Goal: Task Accomplishment & Management: Complete application form

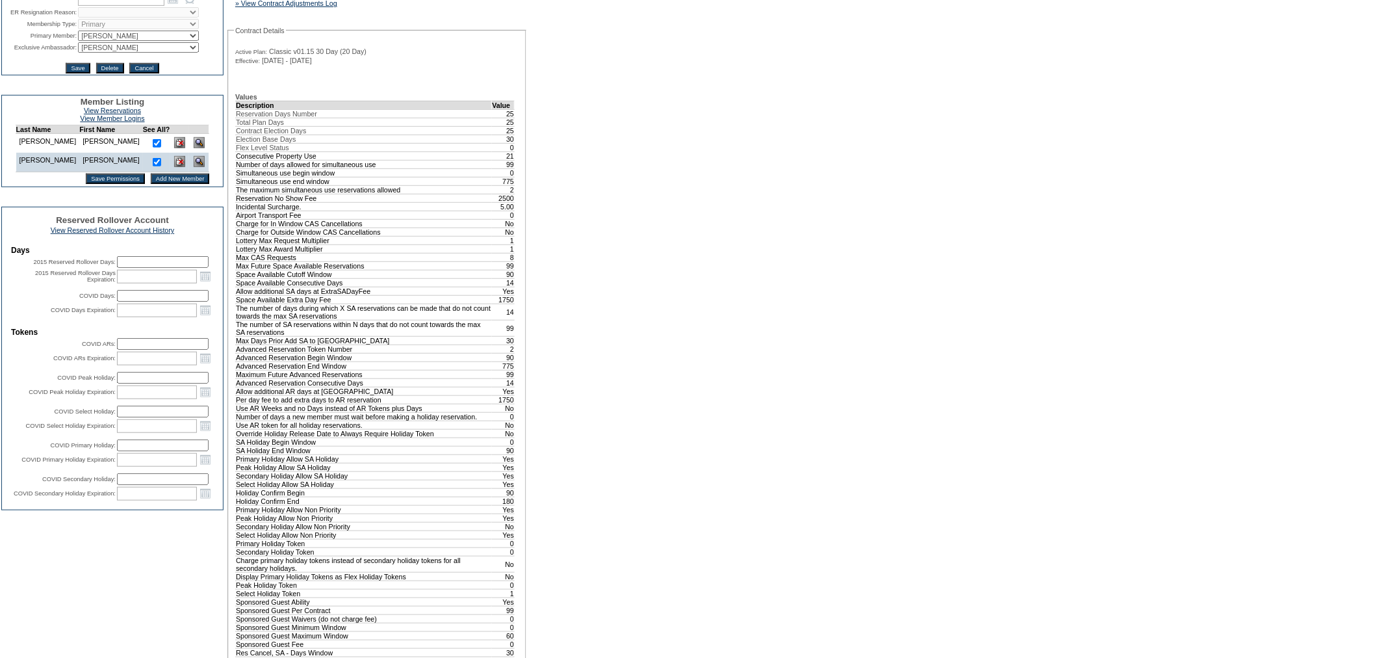
scroll to position [289, 0]
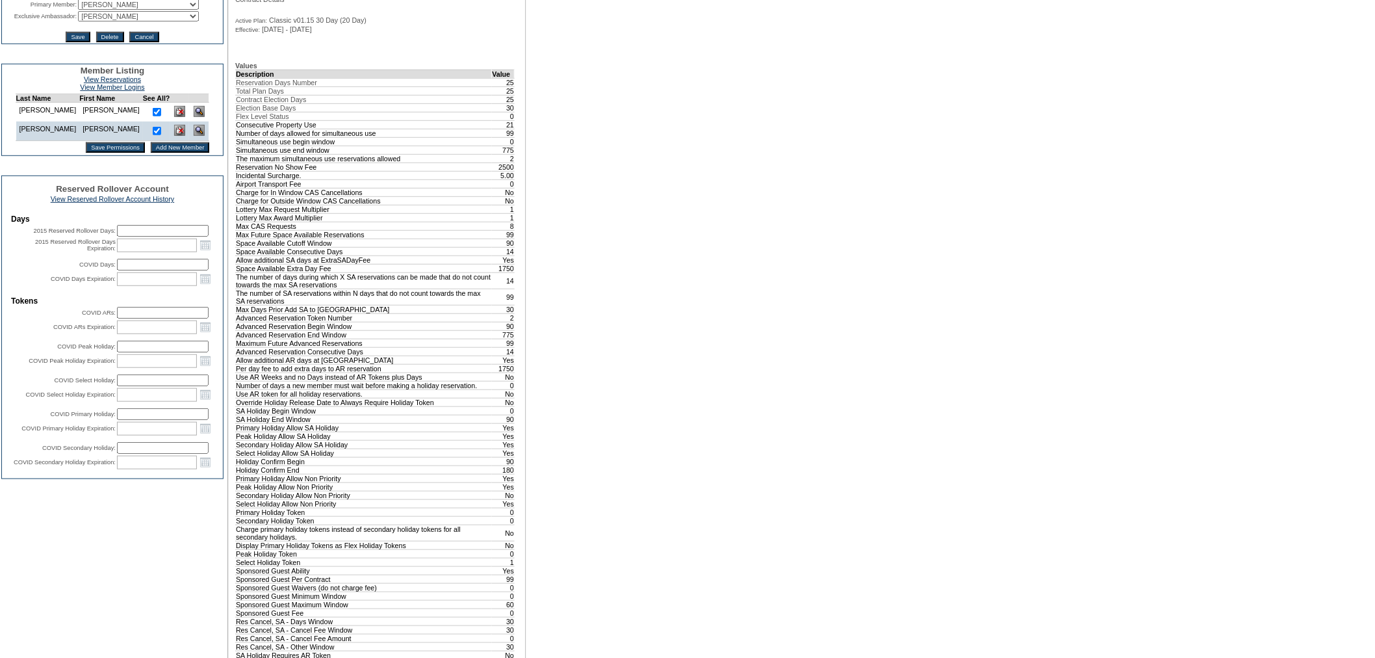
click at [162, 153] on input "Add New Member" at bounding box center [180, 147] width 59 height 10
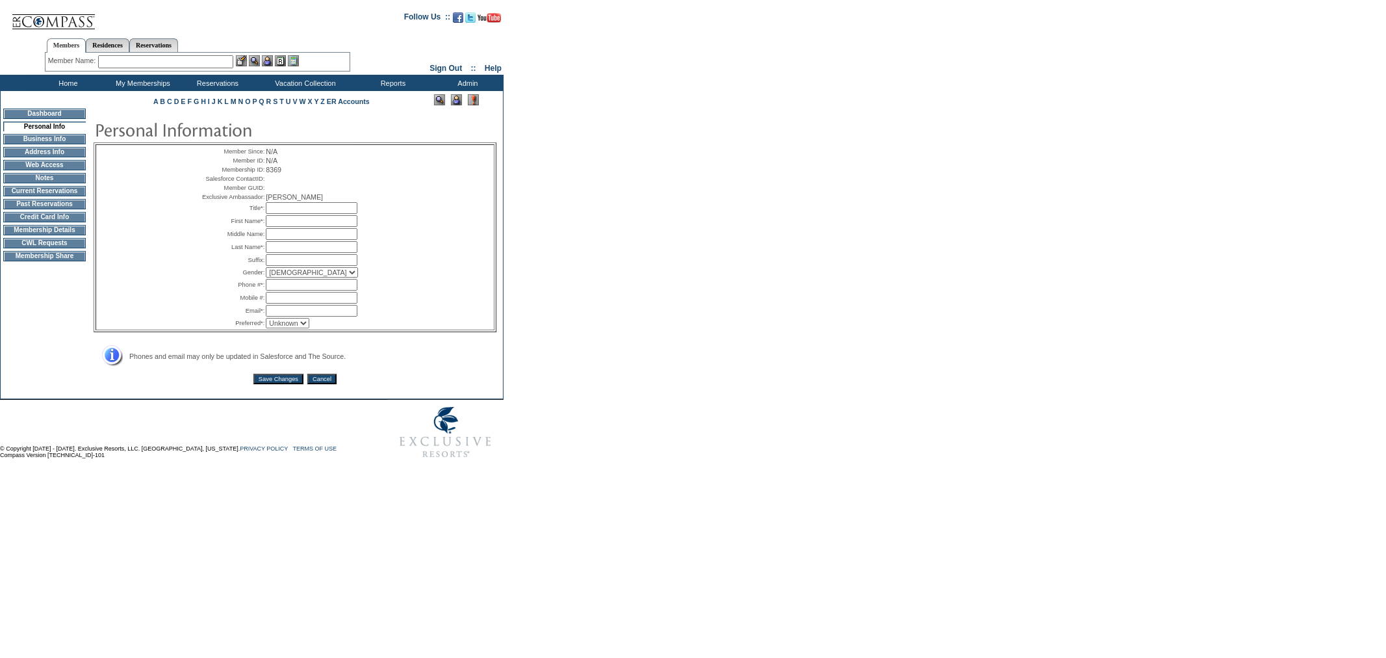
click at [319, 214] on input "text" at bounding box center [312, 208] width 92 height 12
type input "Ms."
drag, startPoint x: 268, startPoint y: 237, endPoint x: 322, endPoint y: 241, distance: 54.1
click at [268, 227] on input "text" at bounding box center [312, 221] width 92 height 12
type input "Christie"
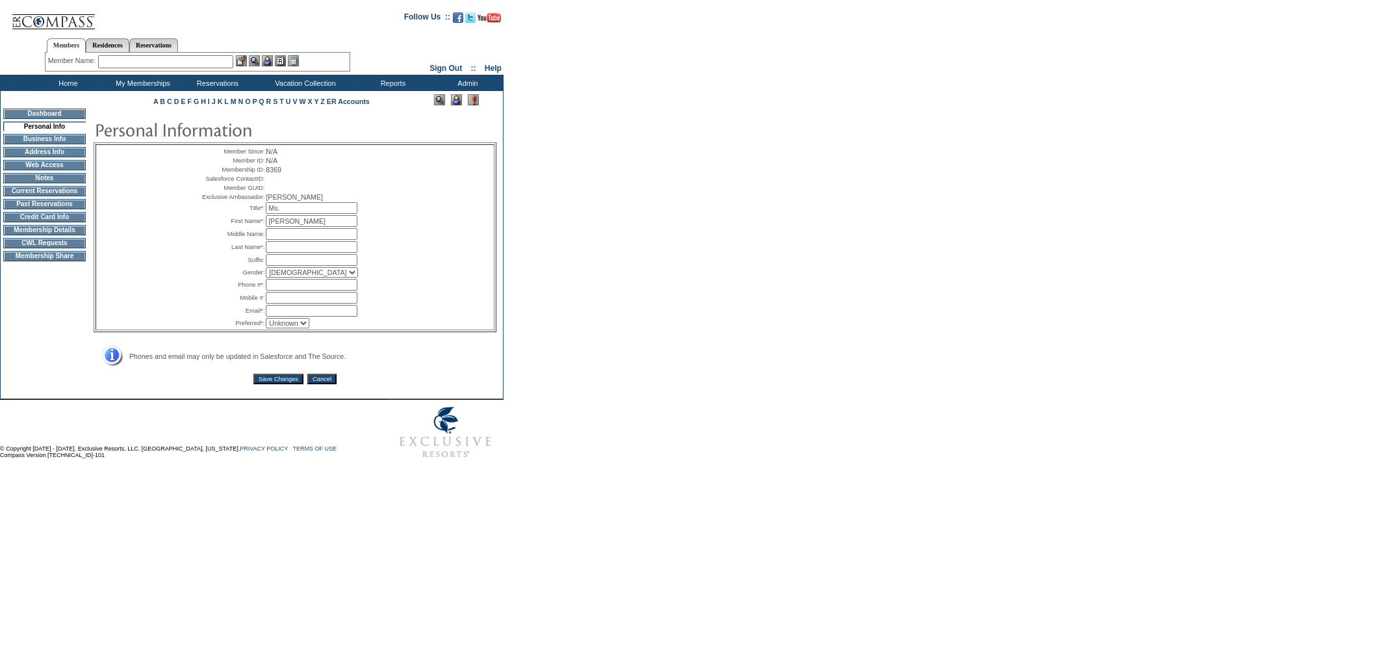
click at [325, 253] on input "text" at bounding box center [312, 247] width 92 height 12
type input "Lee"
click at [297, 278] on select "Male Female" at bounding box center [312, 272] width 92 height 10
select select "F"
click at [266, 278] on select "Male Female" at bounding box center [312, 272] width 92 height 10
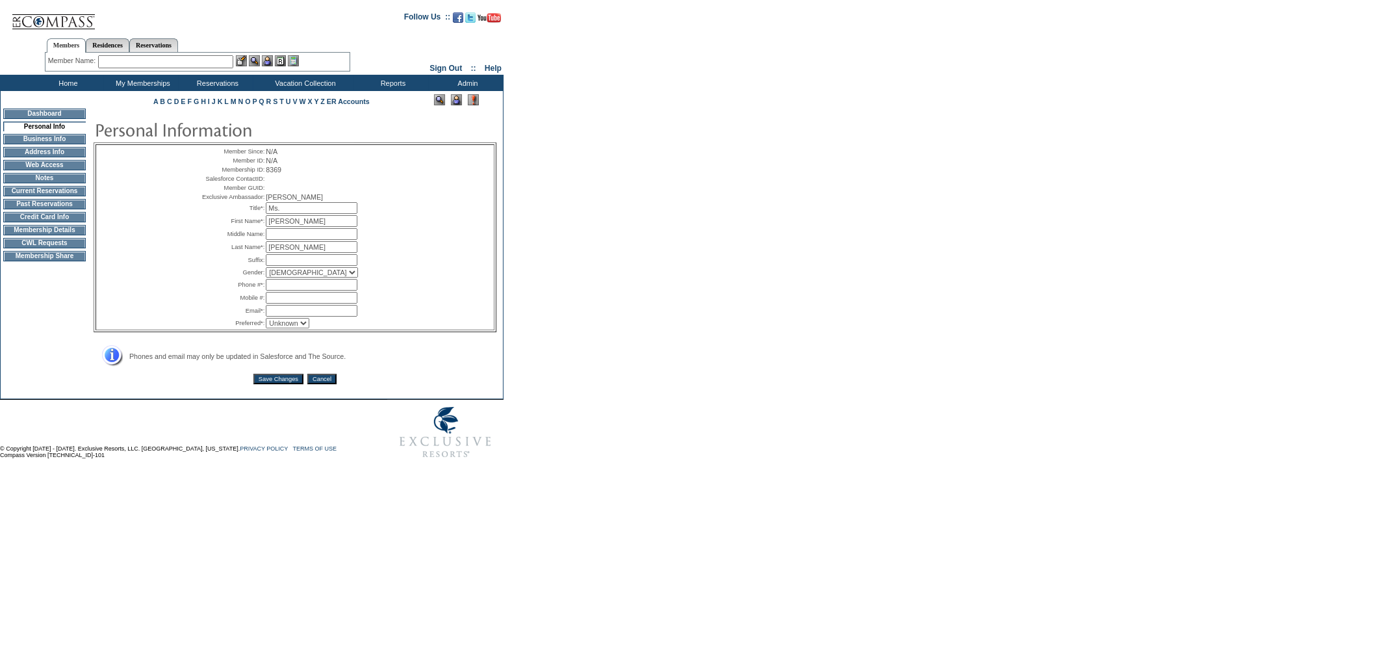
click at [283, 291] on input "text" at bounding box center [312, 285] width 92 height 12
click at [404, 285] on div "Member Since: N/A Member ID: N/A Membership ID: 8369 Salesforce ContactID: Memb…" at bounding box center [295, 237] width 398 height 185
click at [274, 291] on input "text" at bounding box center [312, 285] width 92 height 12
click at [272, 304] on input "text" at bounding box center [312, 298] width 92 height 12
click at [276, 317] on input "text" at bounding box center [312, 311] width 92 height 12
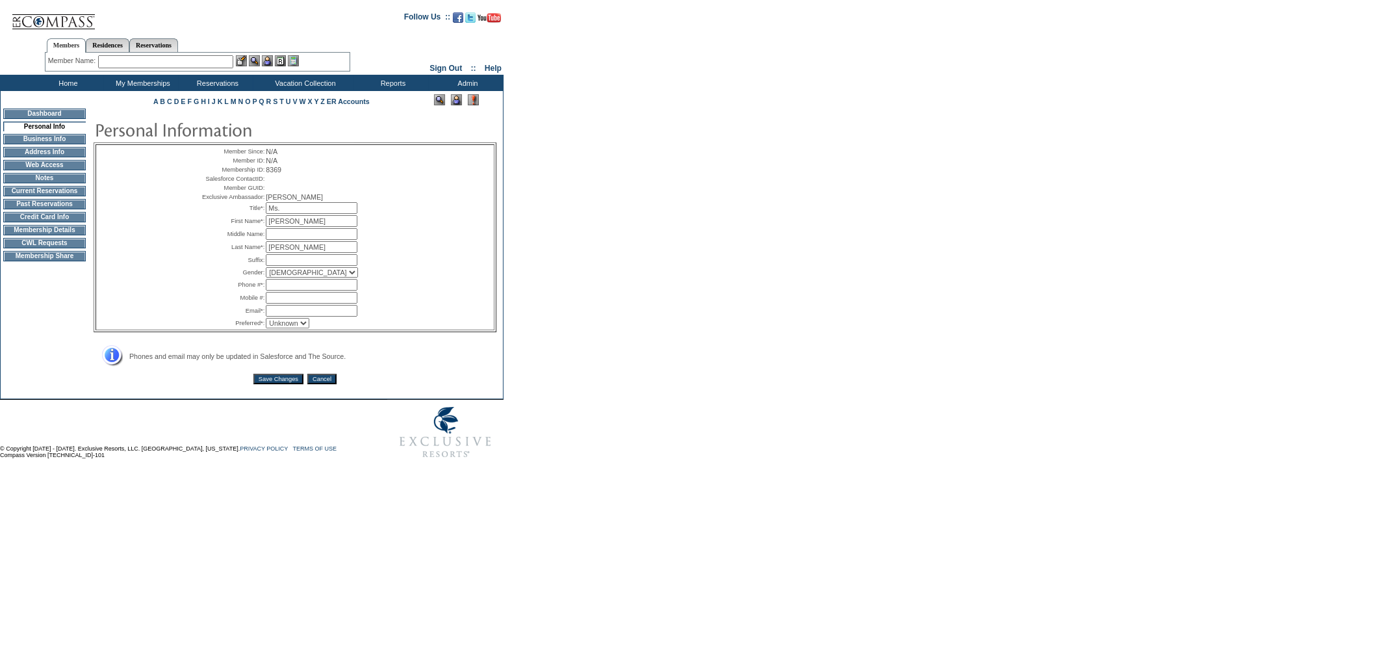
paste input "[EMAIL_ADDRESS][DOMAIN_NAME]"
type input "[EMAIL_ADDRESS][DOMAIN_NAME]"
click at [281, 291] on input "text" at bounding box center [312, 285] width 92 height 12
paste input "[PHONE_NUMBER]"
type input "[PHONE_NUMBER]"
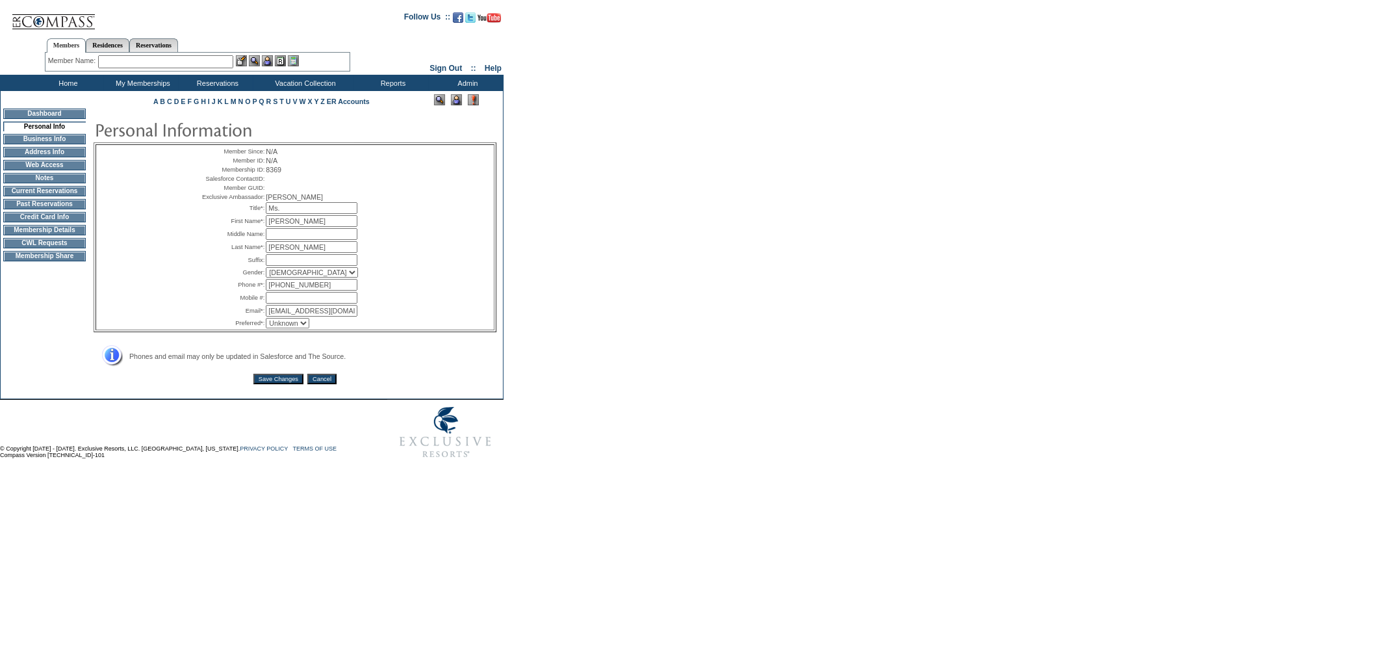
click at [275, 328] on select "Unknown Email Phone Mobile" at bounding box center [288, 323] width 44 height 10
click at [266, 326] on select "Unknown Email Phone Mobile" at bounding box center [288, 323] width 44 height 10
click at [295, 328] on select "Unknown Email Phone Mobile" at bounding box center [288, 323] width 44 height 10
select select "U"
click at [266, 326] on select "Unknown Email Phone Mobile" at bounding box center [288, 323] width 44 height 10
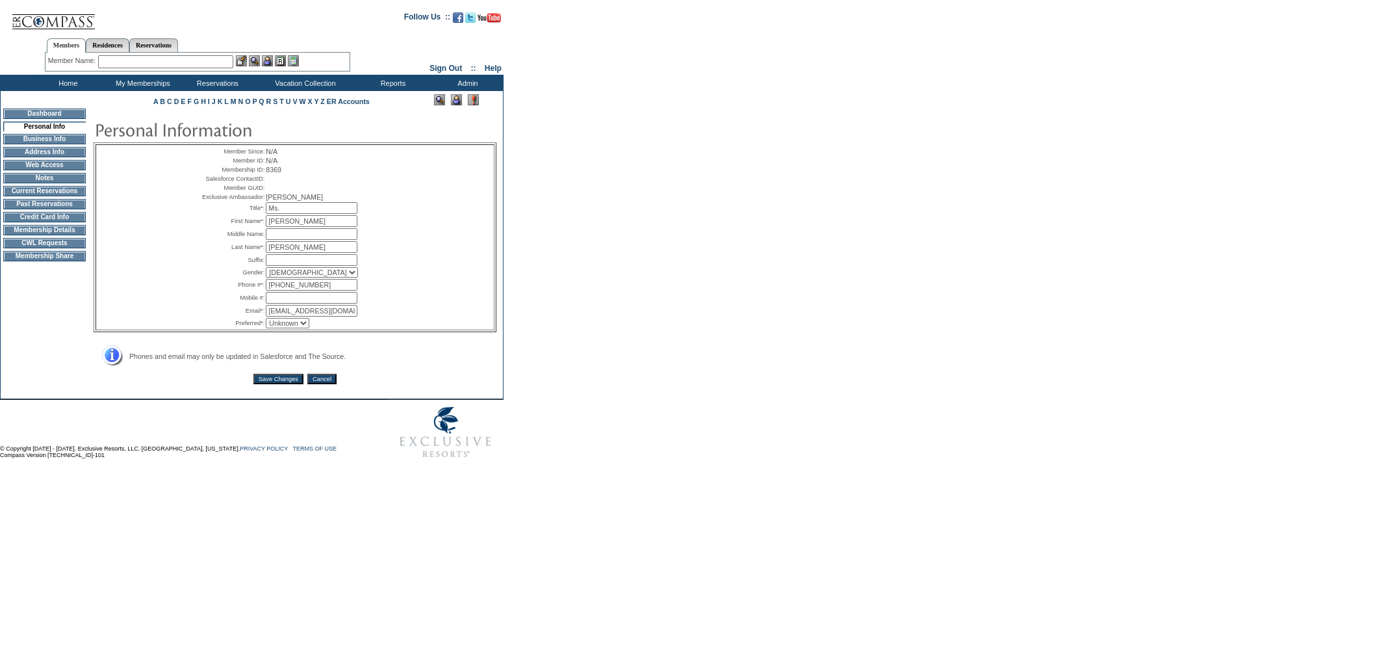
click at [408, 330] on div "Member Since: N/A Member ID: N/A Membership ID: 8369 Salesforce ContactID: Memb…" at bounding box center [295, 237] width 398 height 185
click at [270, 378] on td "Member Since: N/A Member ID: N/A Membership ID: 8369 Salesforce ContactID: Memb…" at bounding box center [295, 250] width 403 height 282
click at [271, 384] on input "Save Changes" at bounding box center [278, 379] width 50 height 10
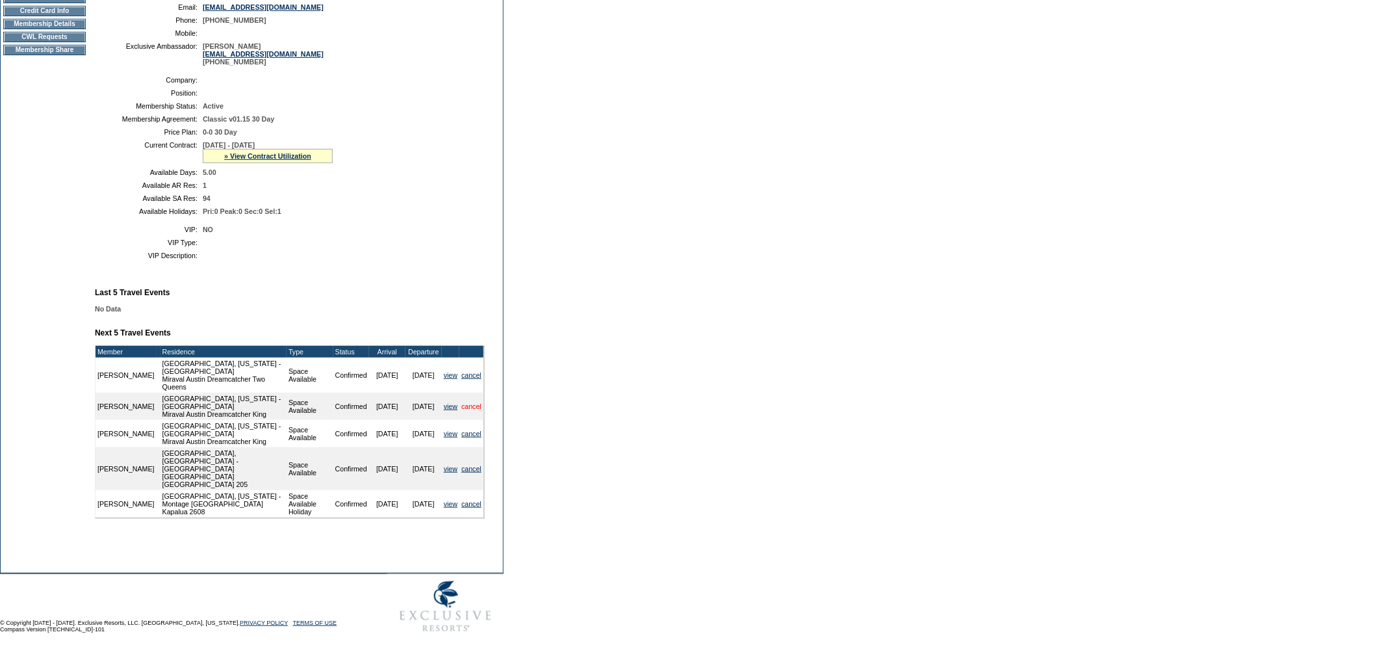
scroll to position [257, 0]
click at [445, 502] on link "view" at bounding box center [451, 504] width 14 height 8
